Goal: Download file/media

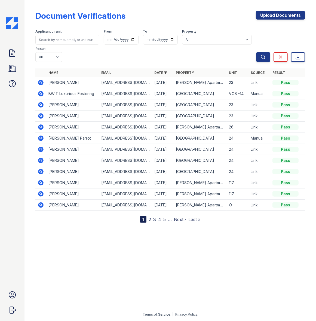
click at [39, 83] on icon at bounding box center [40, 82] width 5 height 5
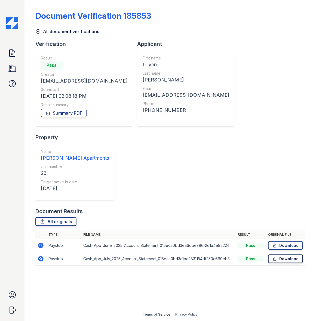
click at [287, 255] on link "Download" at bounding box center [285, 259] width 35 height 9
click at [289, 242] on link "Download" at bounding box center [285, 246] width 35 height 9
